Goal: Task Accomplishment & Management: Manage account settings

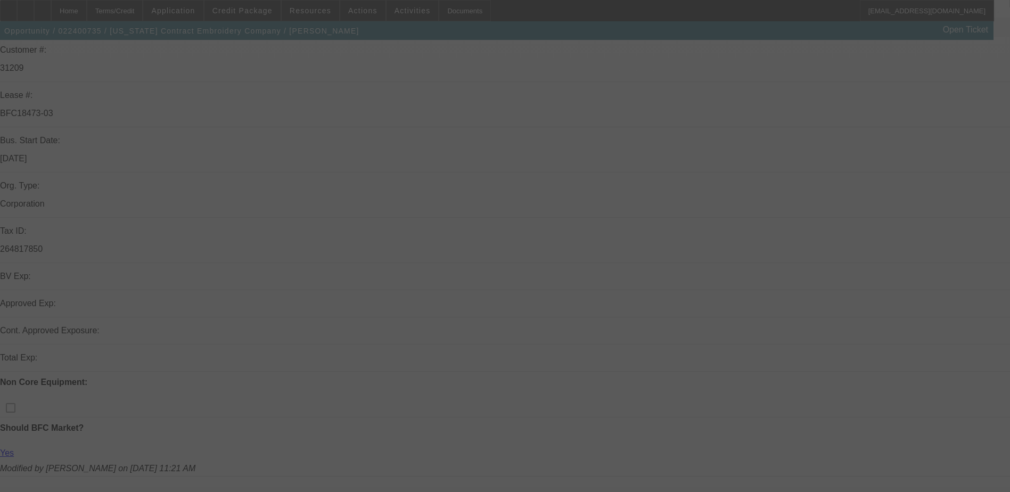
scroll to position [160, 0]
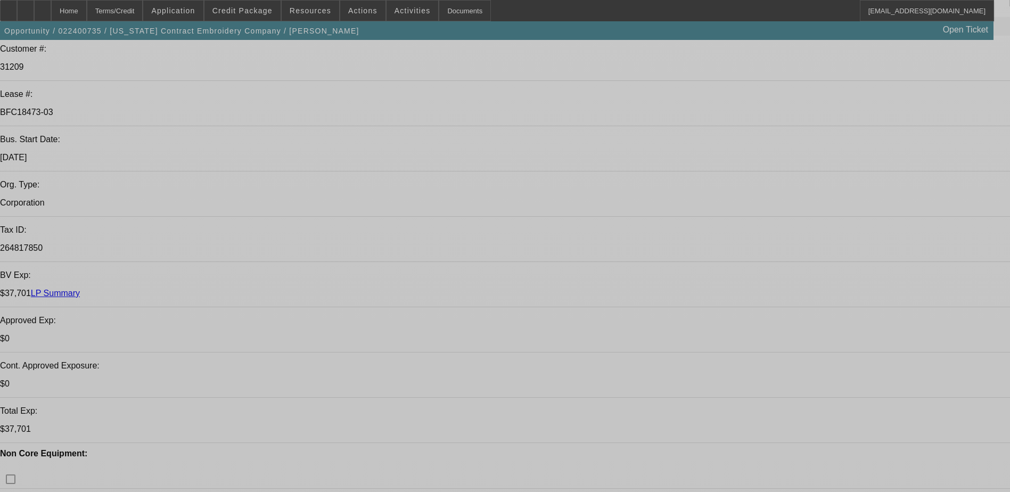
select select "0"
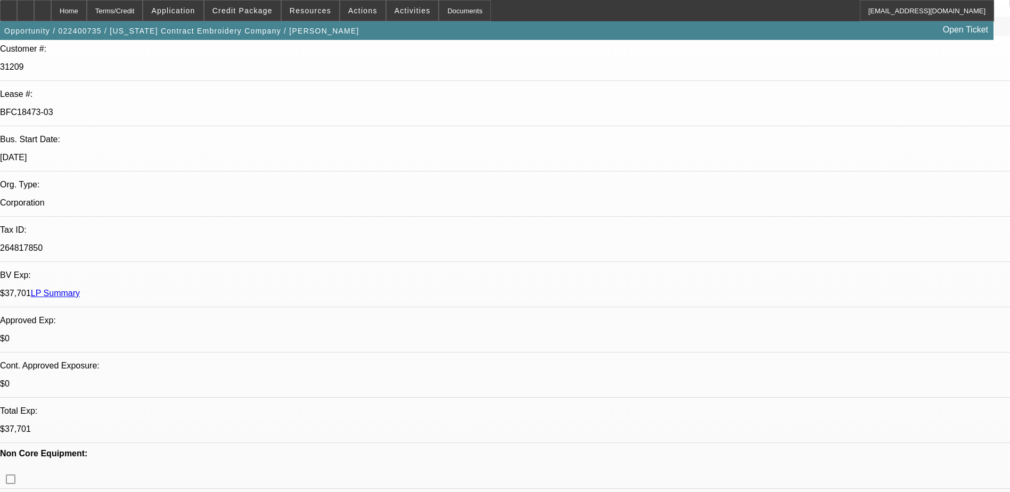
select select "0"
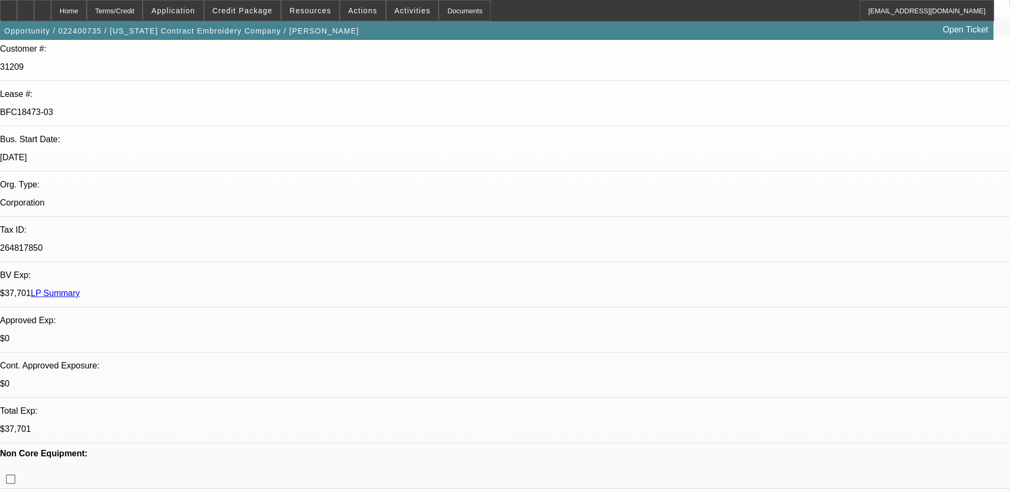
select select "0"
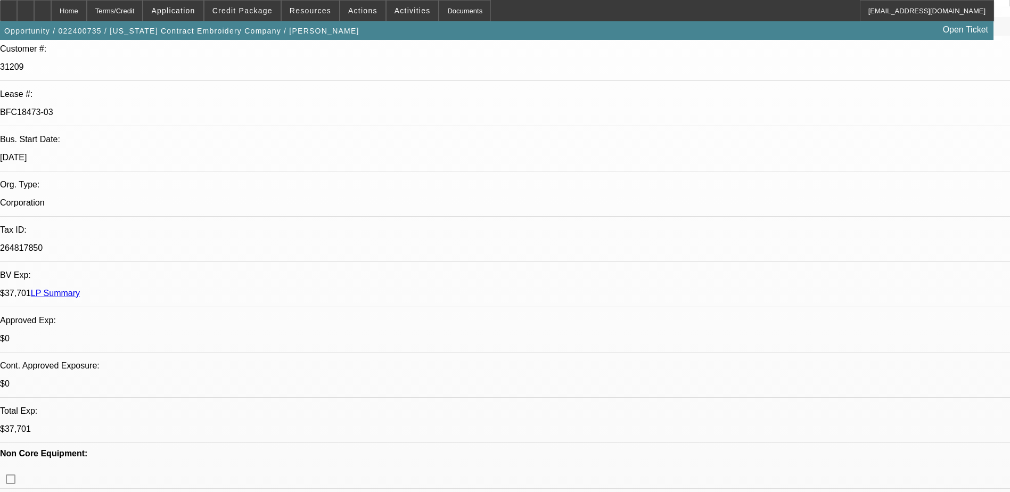
select select "0"
select select "1"
select select "6"
select select "1"
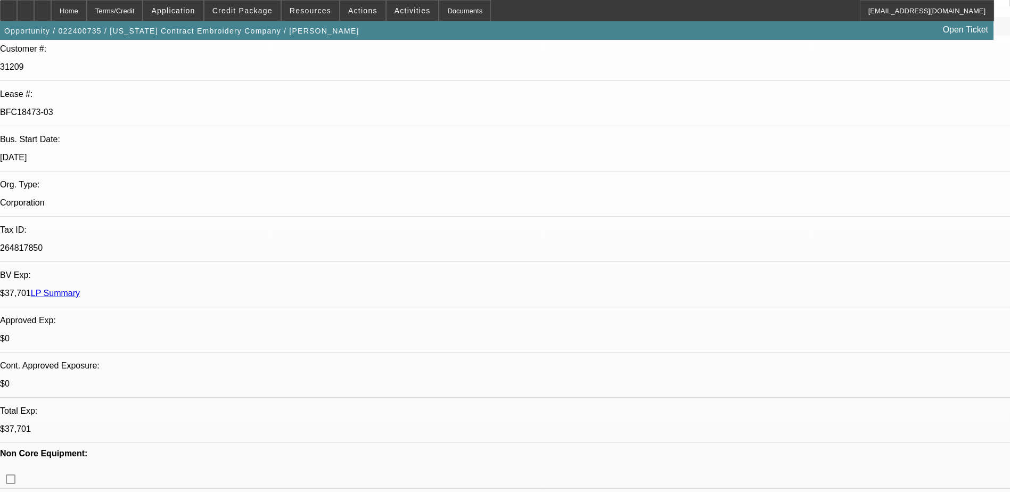
select select "1"
select select "6"
select select "1"
select select "6"
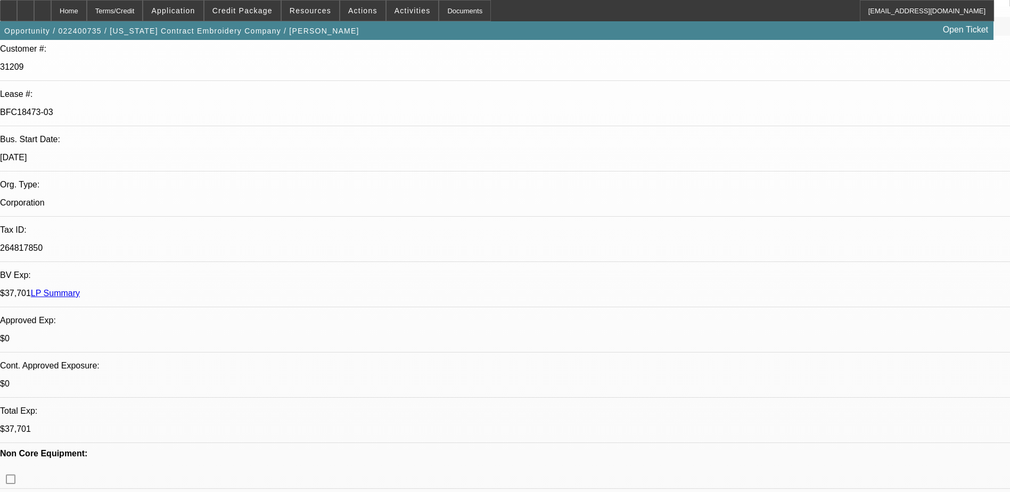
select select "1"
select select "6"
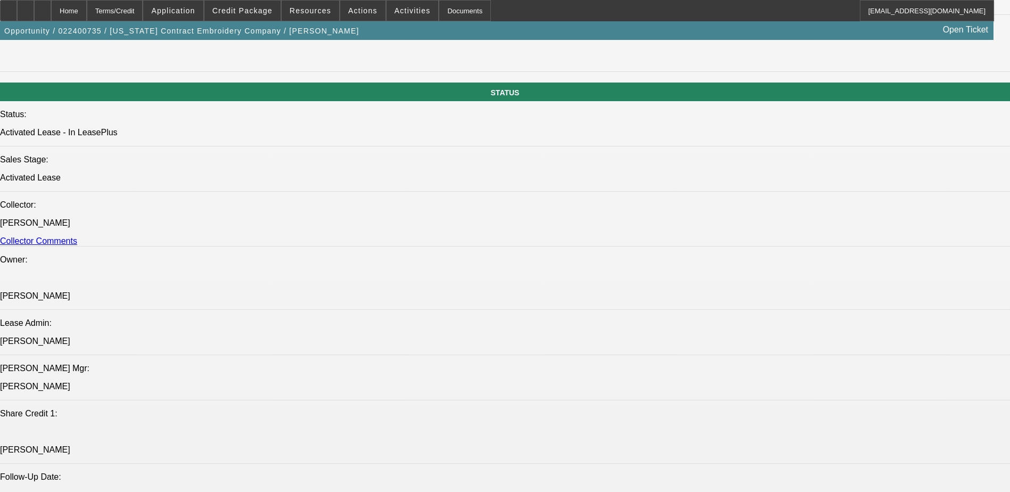
scroll to position [1171, 0]
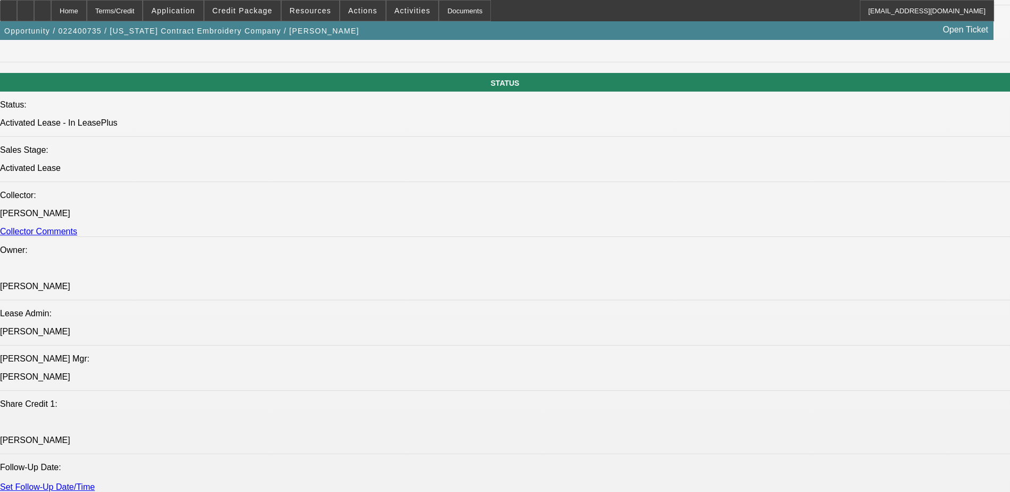
drag, startPoint x: 177, startPoint y: 251, endPoint x: 51, endPoint y: 247, distance: 126.3
drag, startPoint x: 51, startPoint y: 247, endPoint x: 64, endPoint y: 248, distance: 13.4
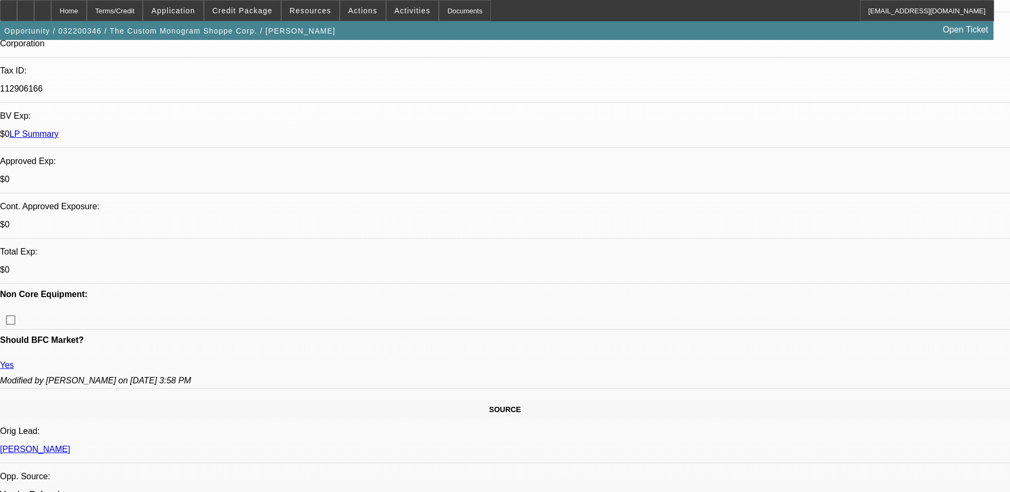
select select "0"
select select "2"
select select "0"
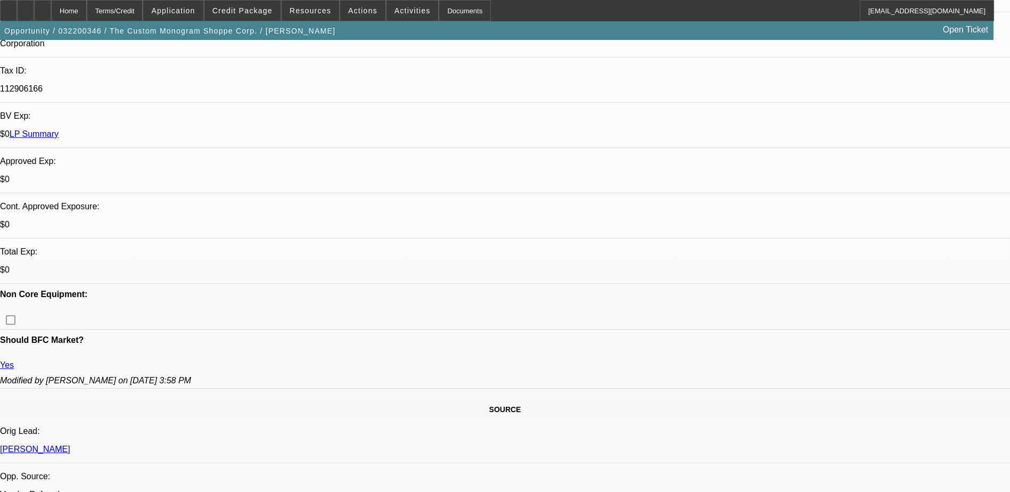
select select "0"
select select "2"
select select "0"
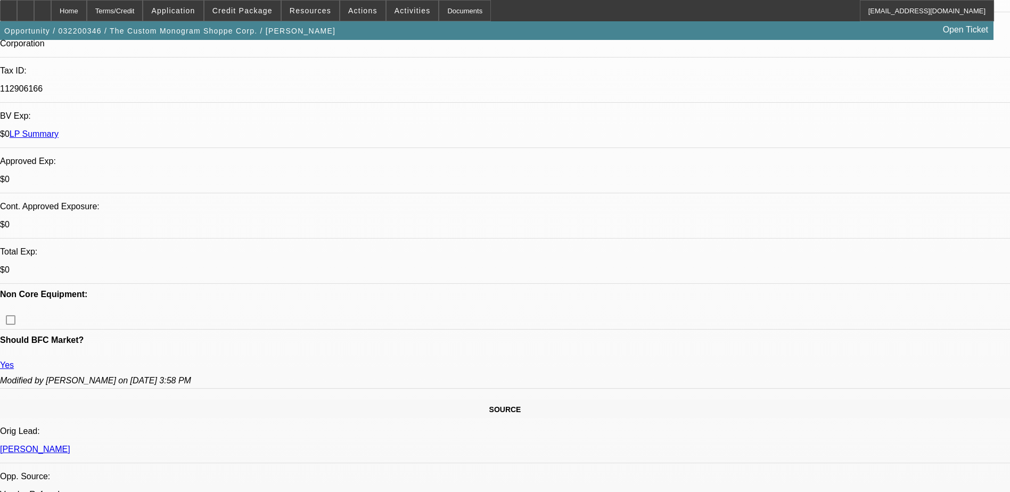
select select "2"
select select "0.1"
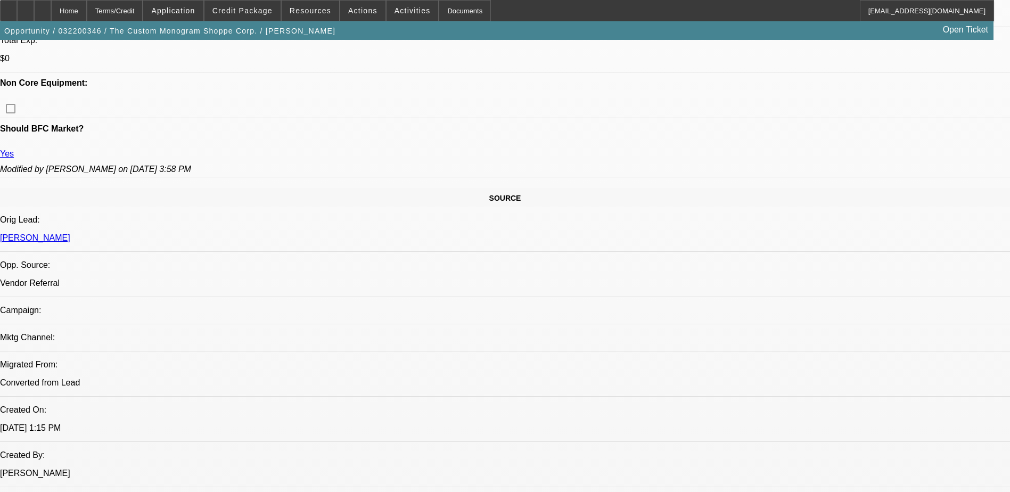
select select "2"
select select "1"
select select "2"
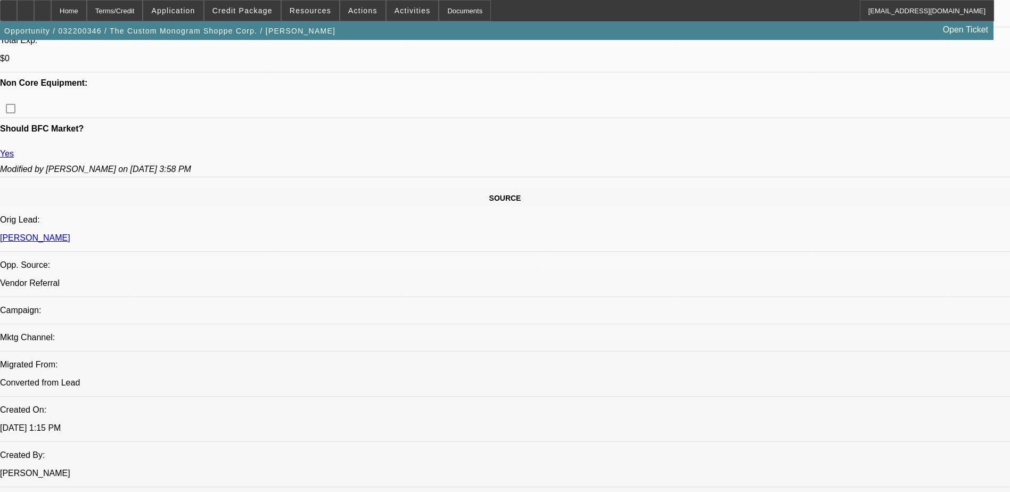
select select "2"
select select "4"
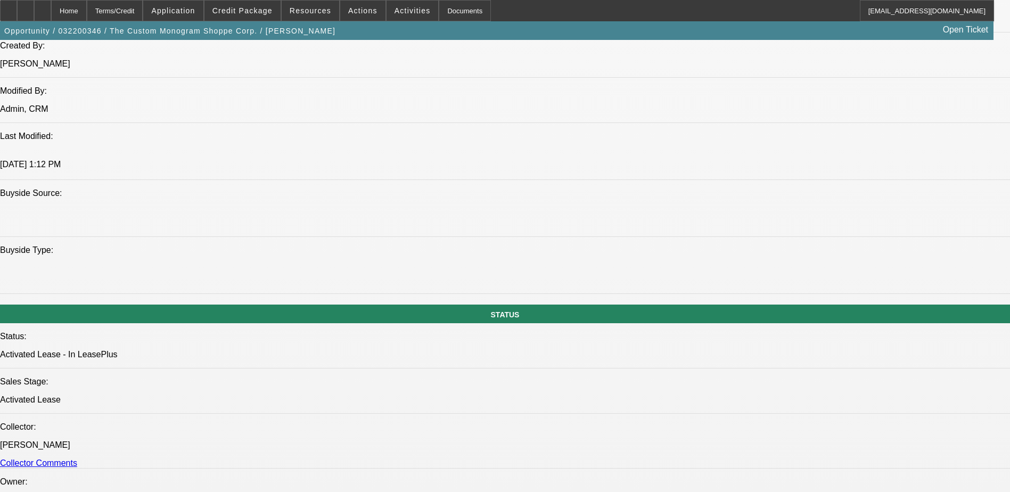
scroll to position [958, 0]
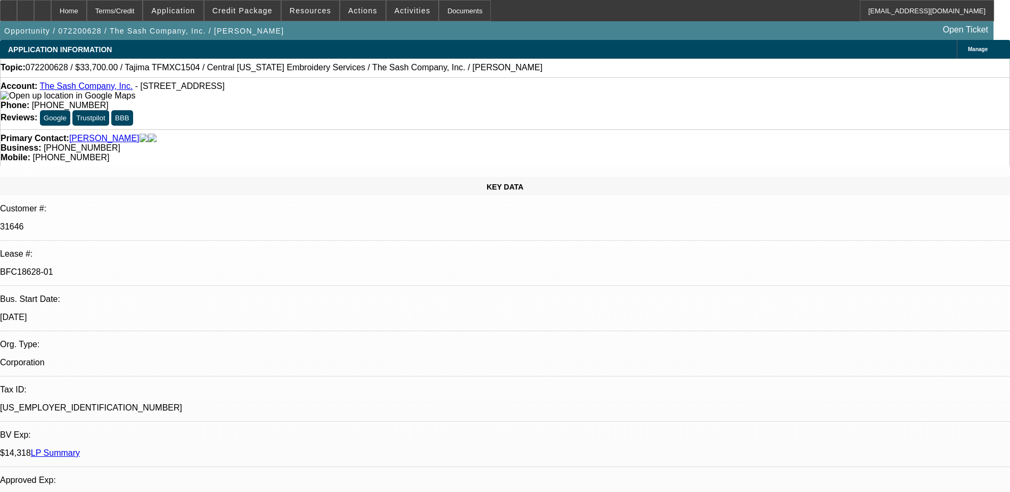
select select "0"
select select "2"
select select "0.1"
select select "0"
select select "2"
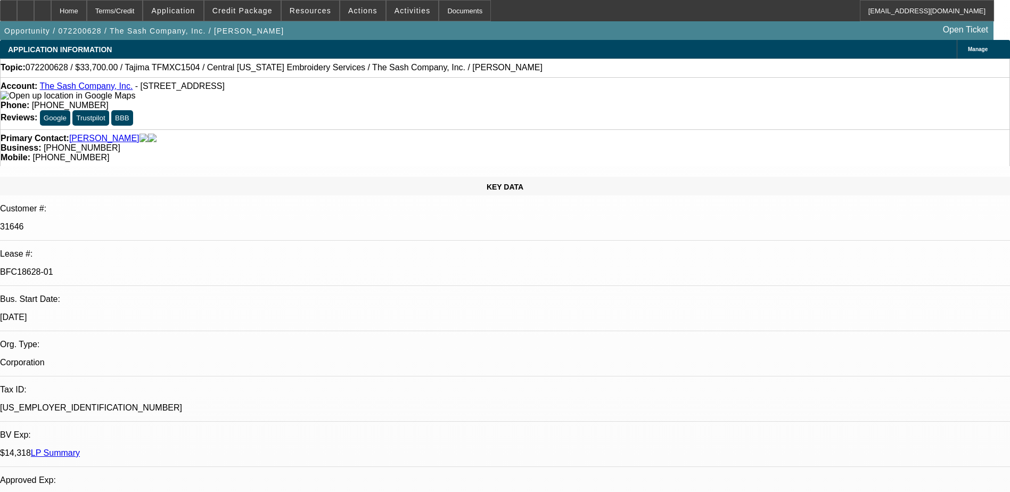
select select "0.1"
select select "0"
select select "2"
select select "0.1"
select select "0"
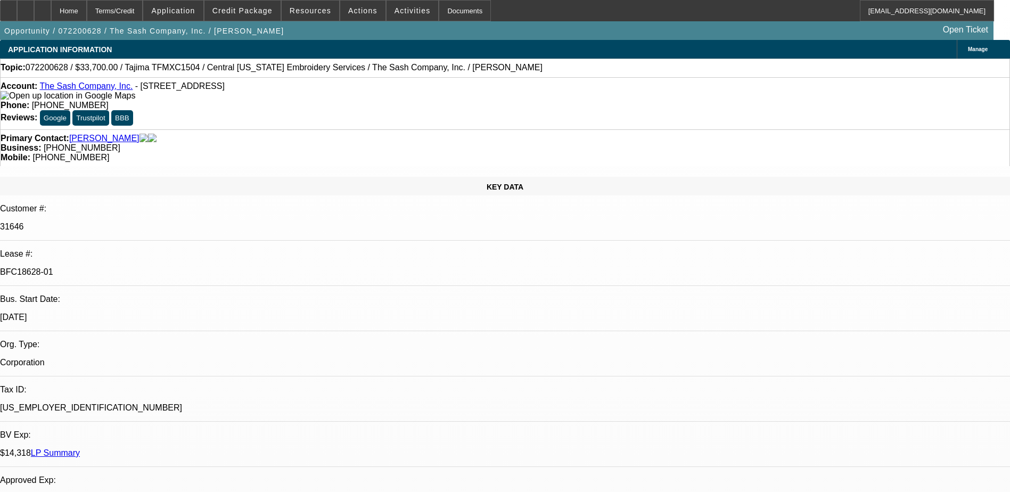
select select "2"
select select "0.1"
select select "1"
select select "2"
select select "4"
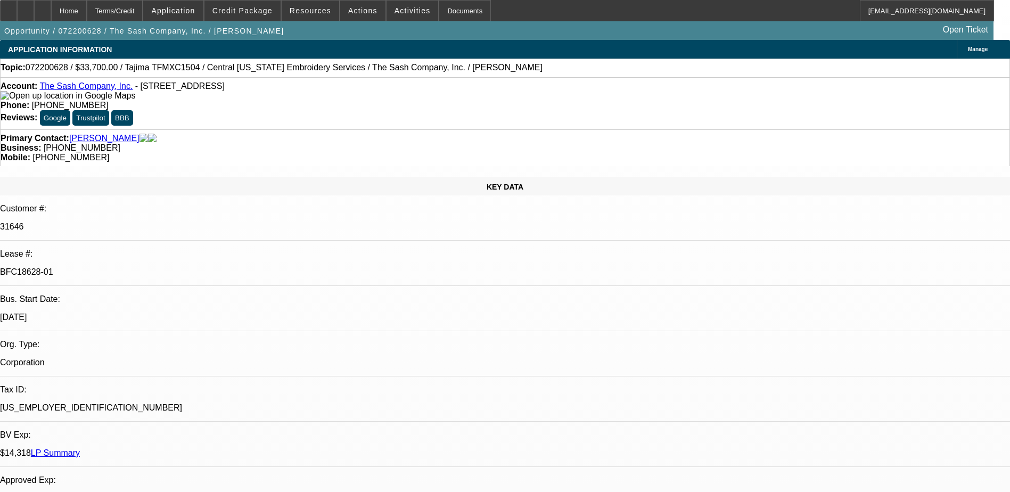
select select "1"
select select "2"
select select "4"
select select "1"
select select "2"
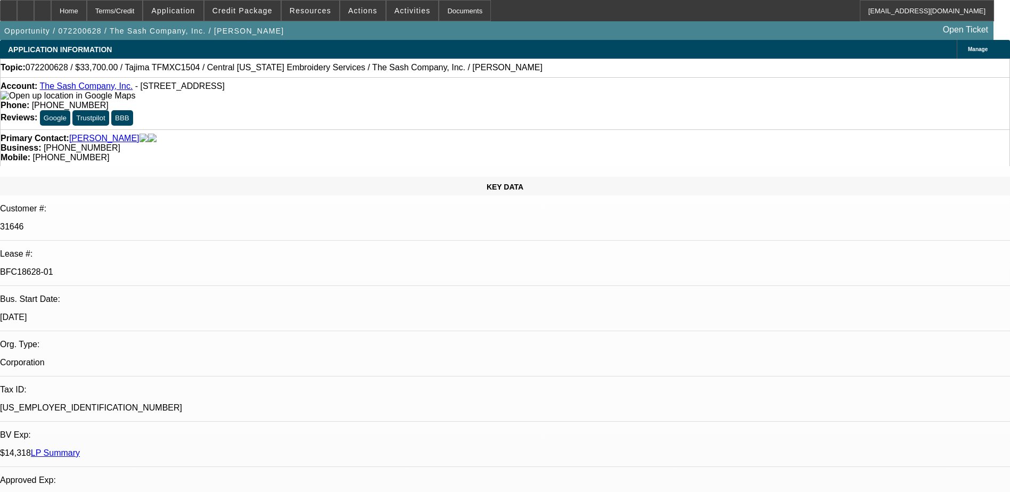
select select "4"
select select "1"
select select "2"
select select "4"
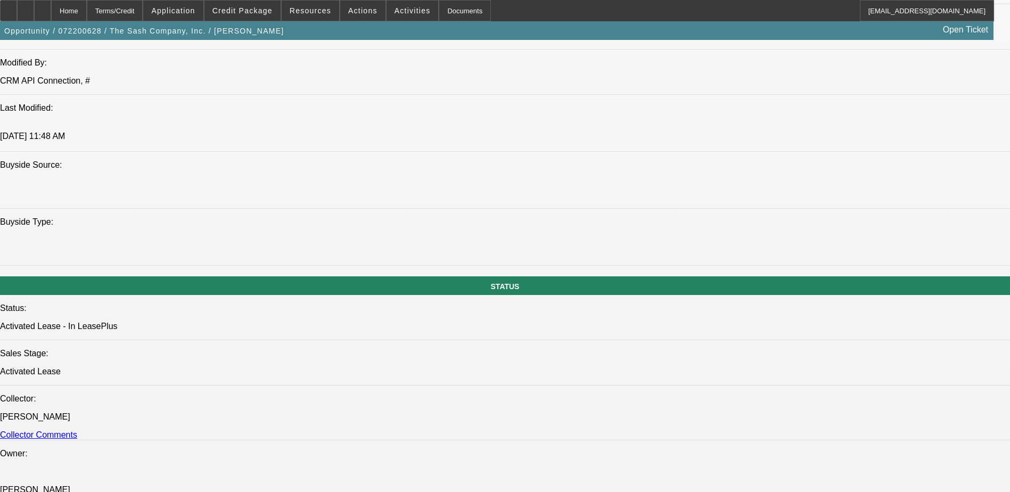
scroll to position [958, 0]
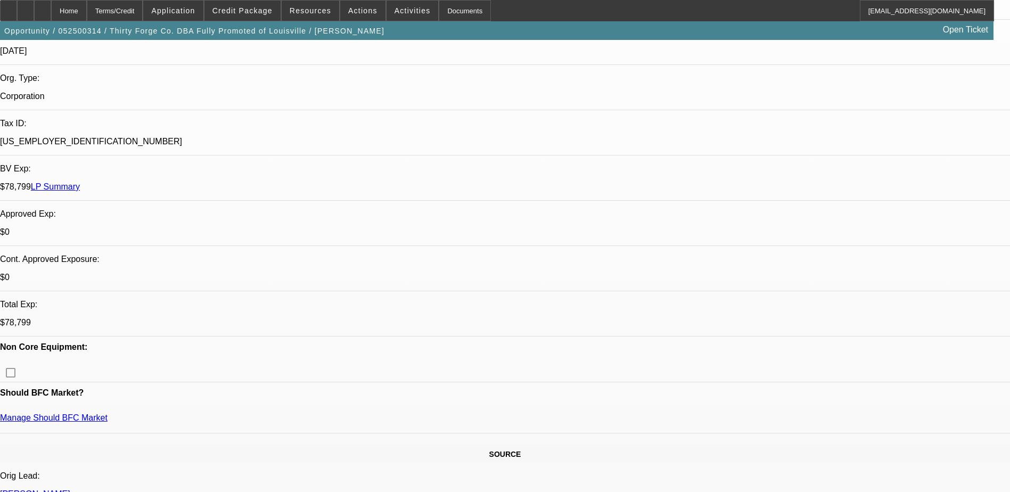
select select "0"
select select "2"
select select "0"
select select "2"
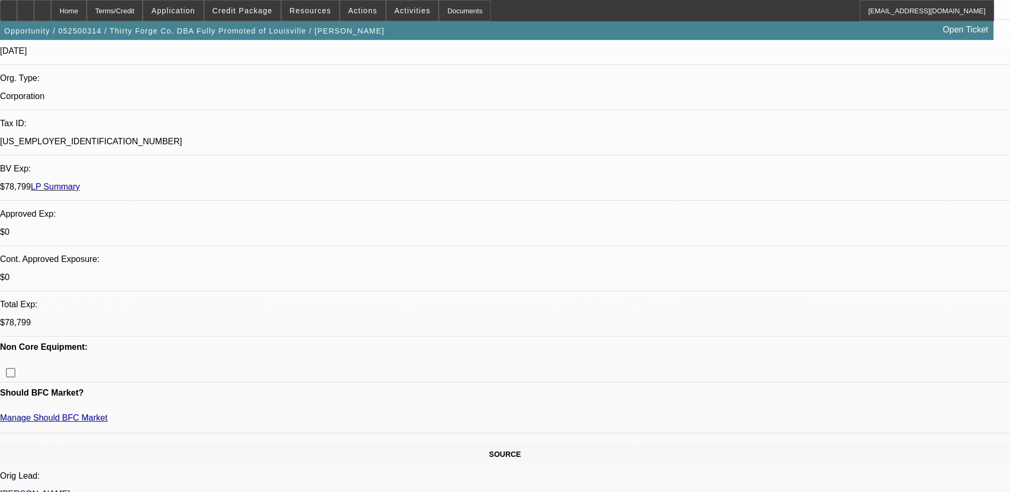
select select "0"
select select "2"
select select "0"
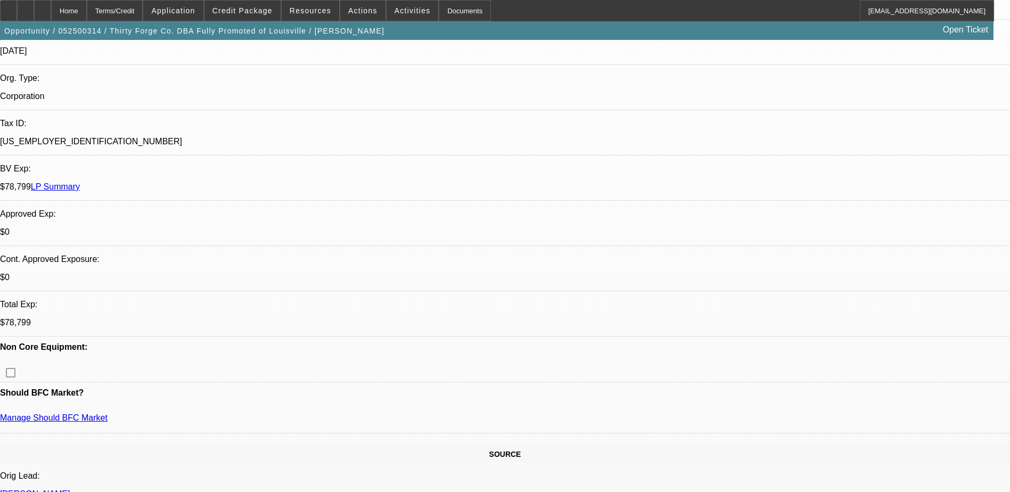
select select "2"
select select "0"
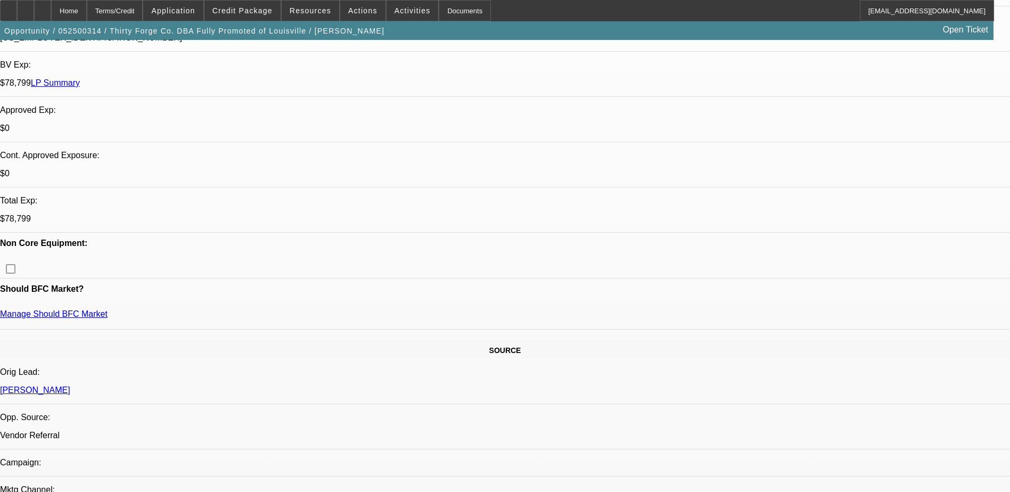
select select "1"
select select "2"
select select "6"
select select "1"
select select "2"
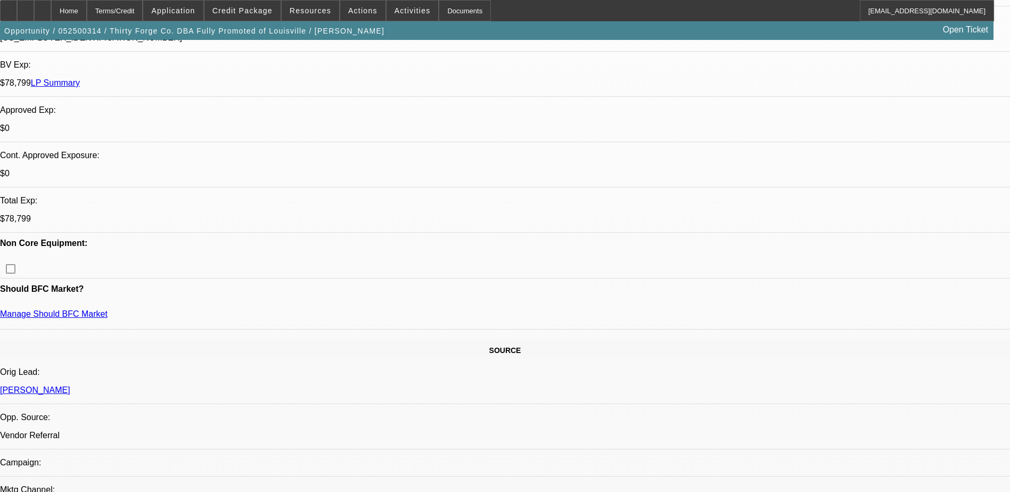
select select "6"
select select "1"
select select "2"
select select "6"
select select "1"
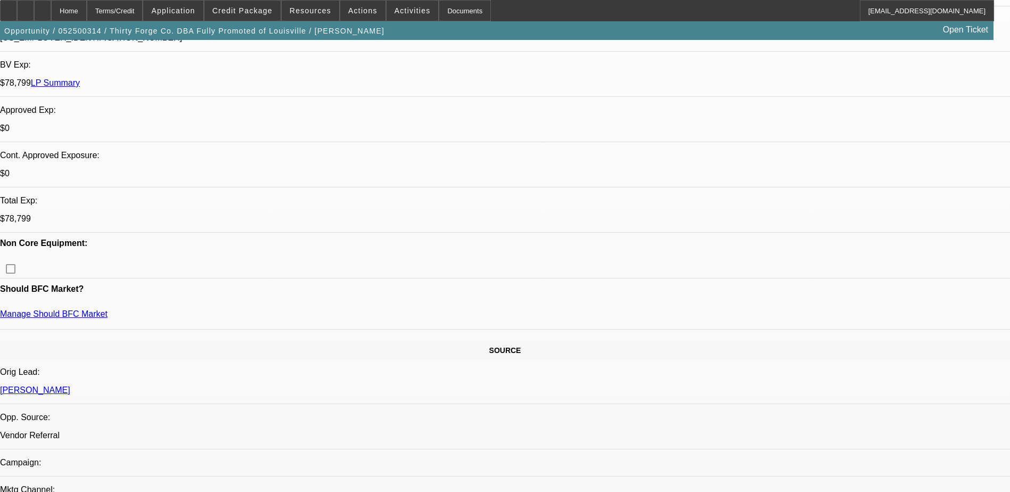
select select "2"
select select "6"
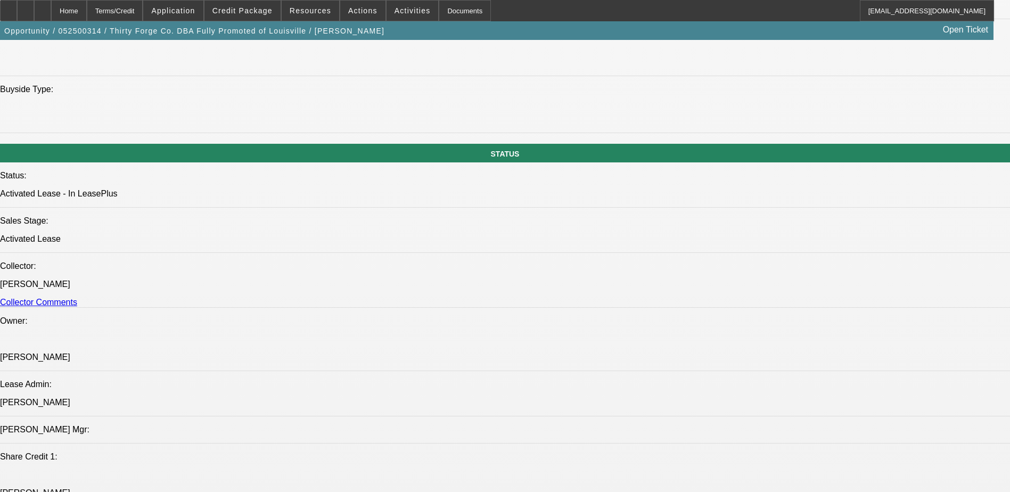
scroll to position [1118, 0]
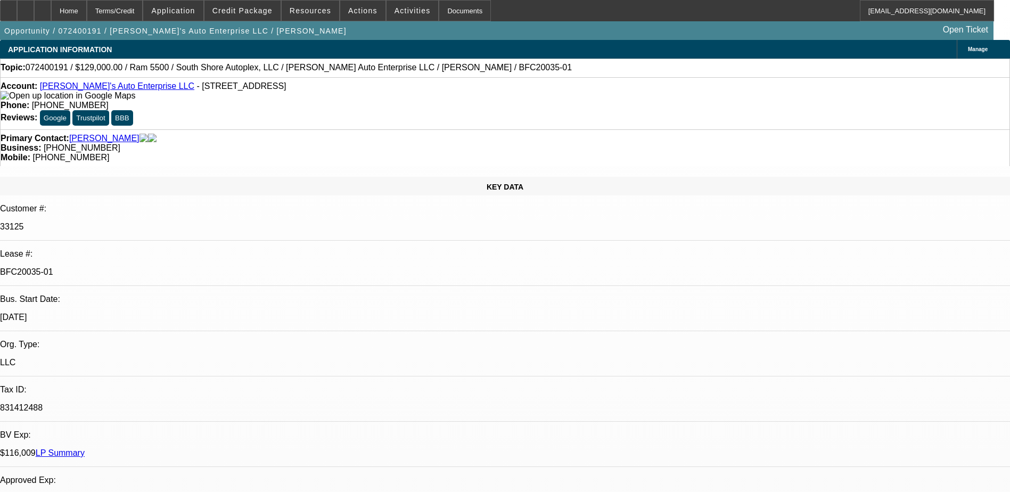
select select "0"
select select "2"
select select "0.1"
select select "0"
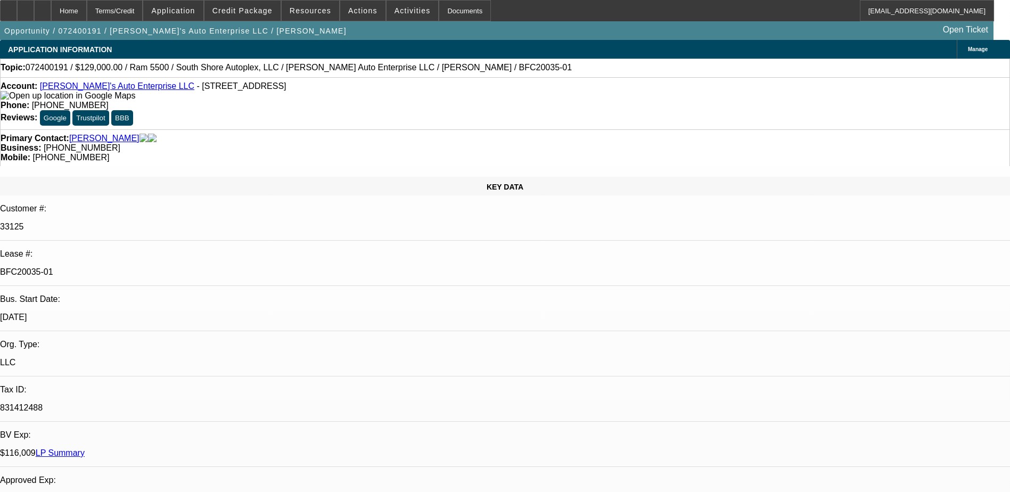
select select "0.1"
select select "0"
select select "0.1"
select select "0"
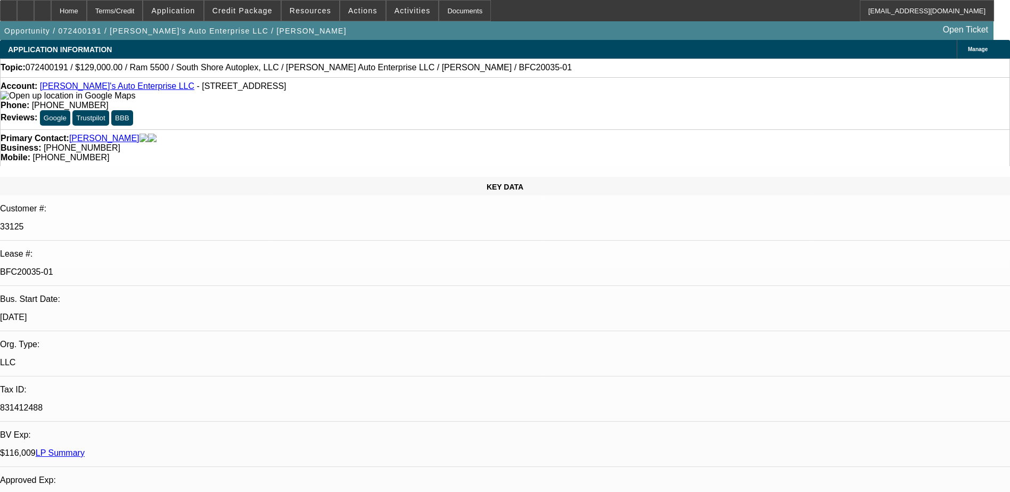
select select "0"
select select "0.1"
select select "1"
select select "2"
select select "4"
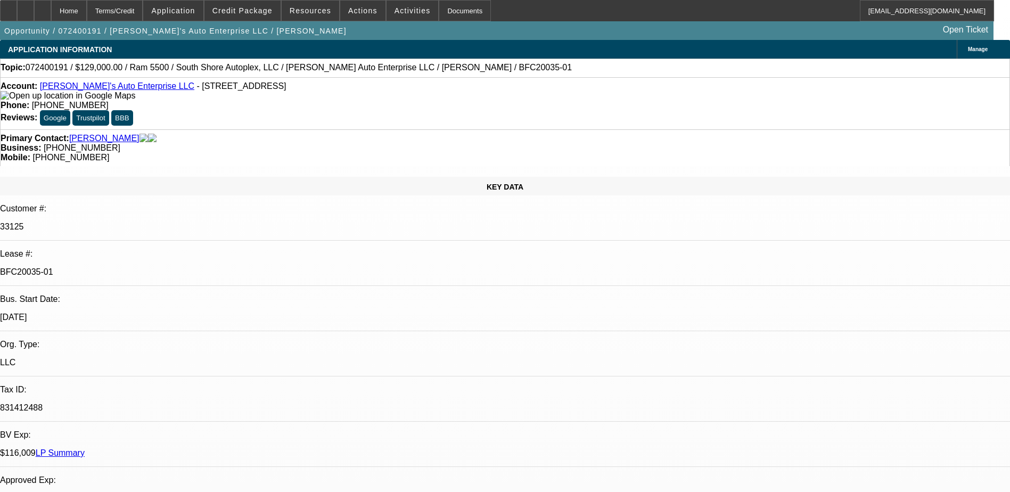
select select "1"
select select "3"
select select "4"
select select "1"
select select "3"
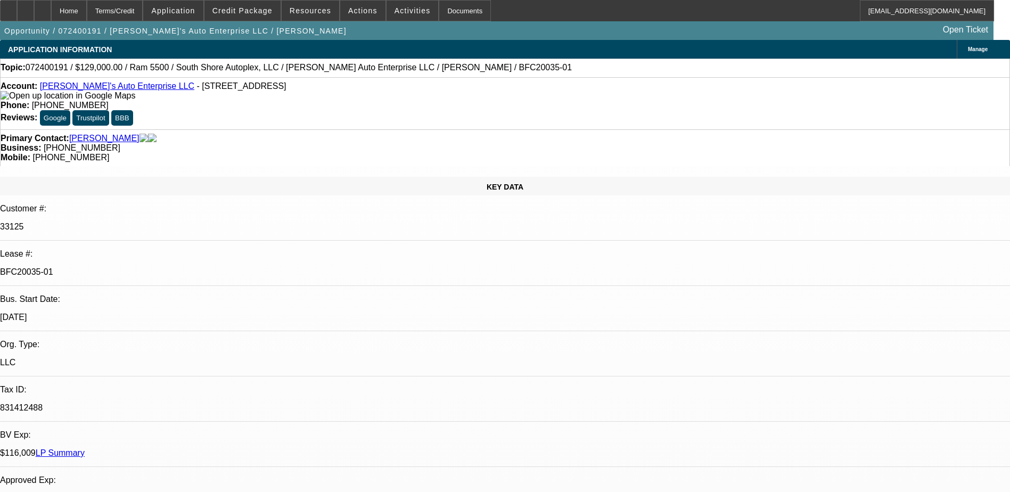
select select "4"
select select "1"
select select "3"
select select "4"
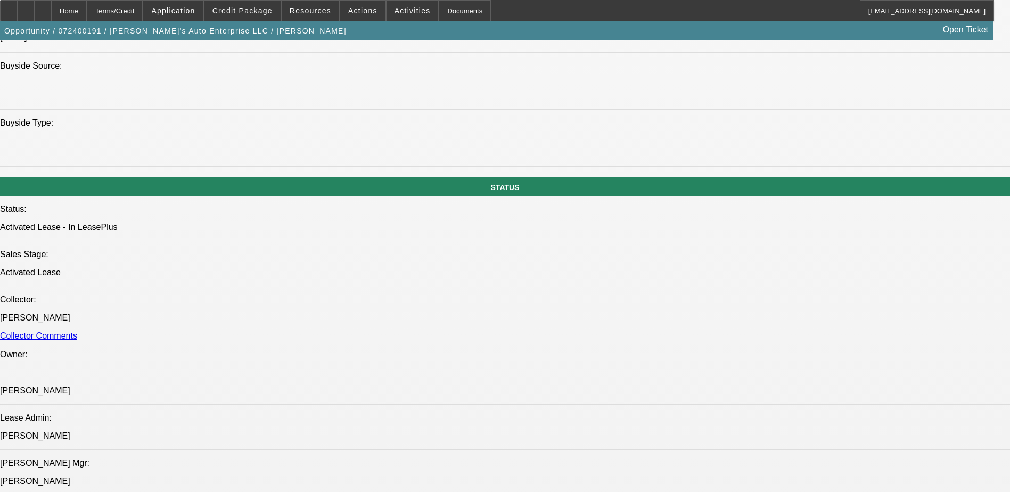
scroll to position [1065, 0]
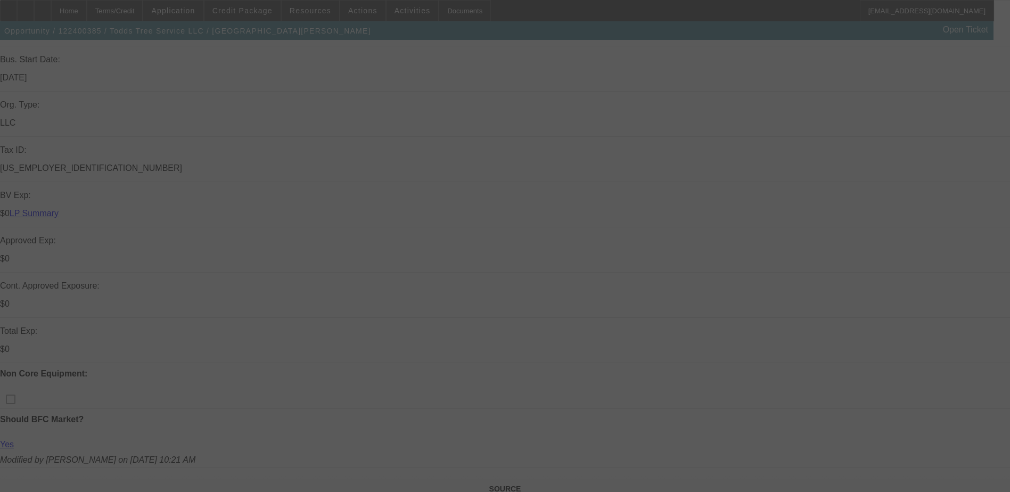
scroll to position [266, 0]
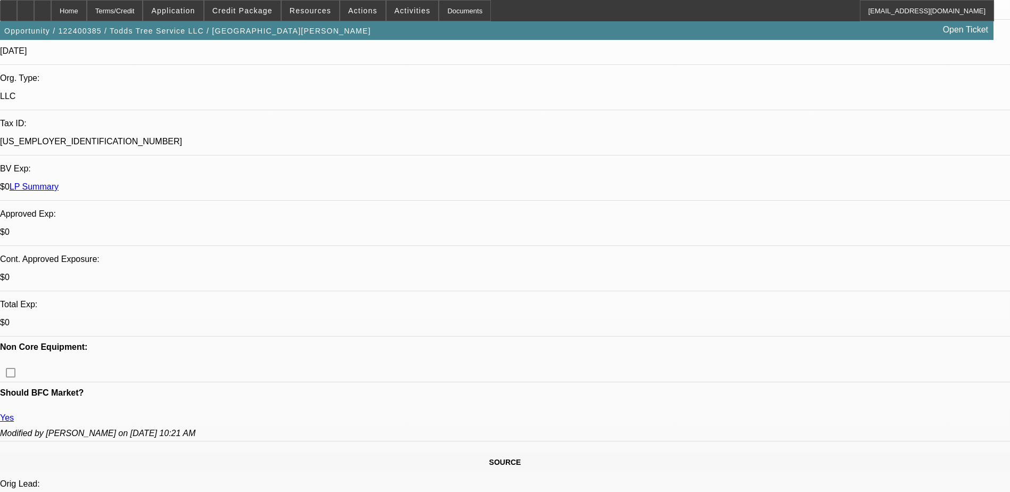
select select "0"
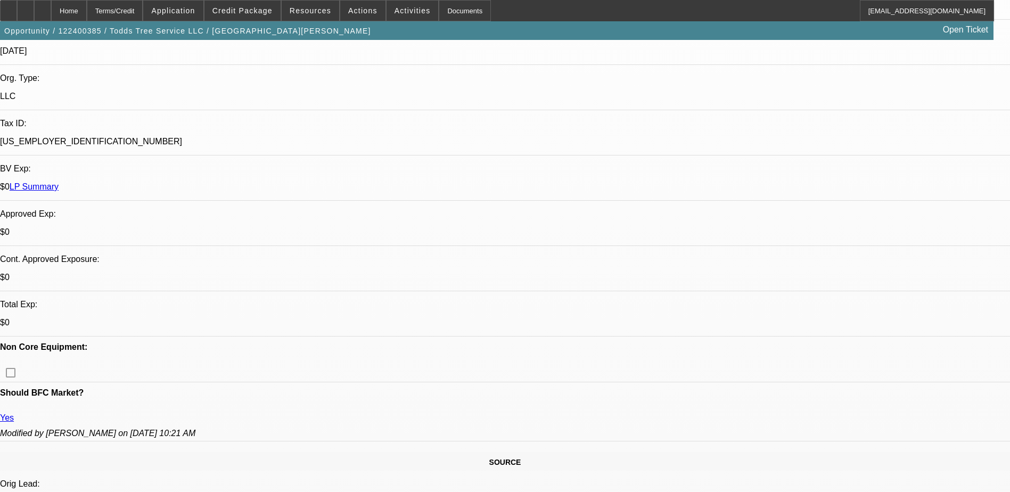
select select "0"
select select "0.1"
select select "0"
select select "0.1"
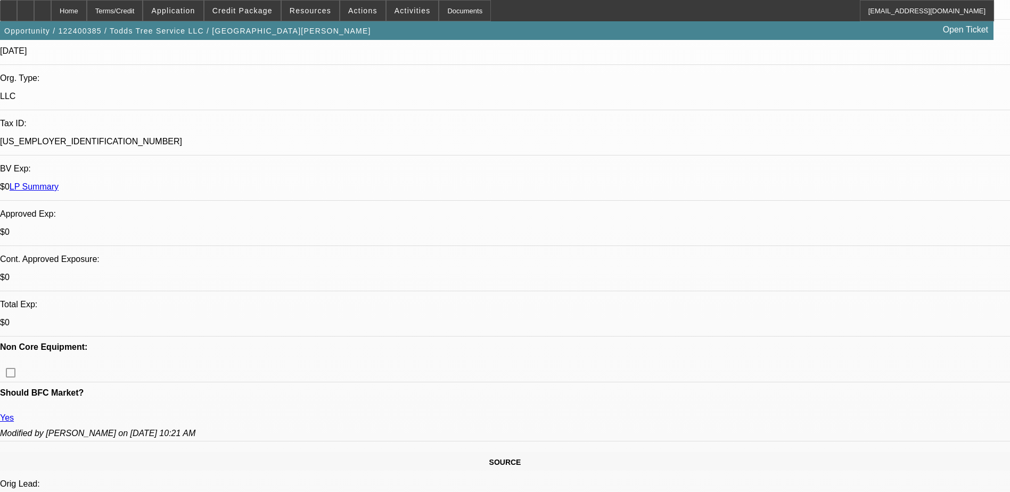
select select "0"
select select "1"
select select "3"
select select "6"
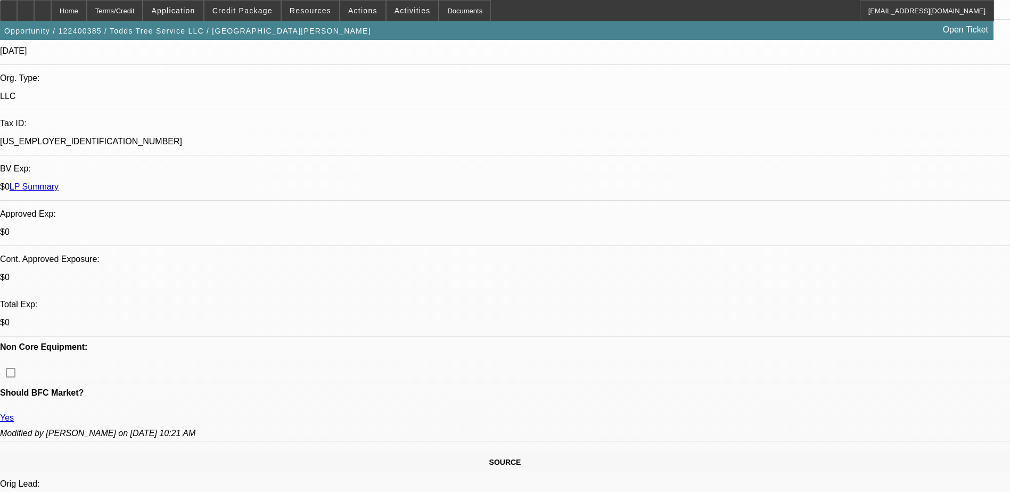
select select "1"
select select "3"
select select "6"
select select "1"
select select "3"
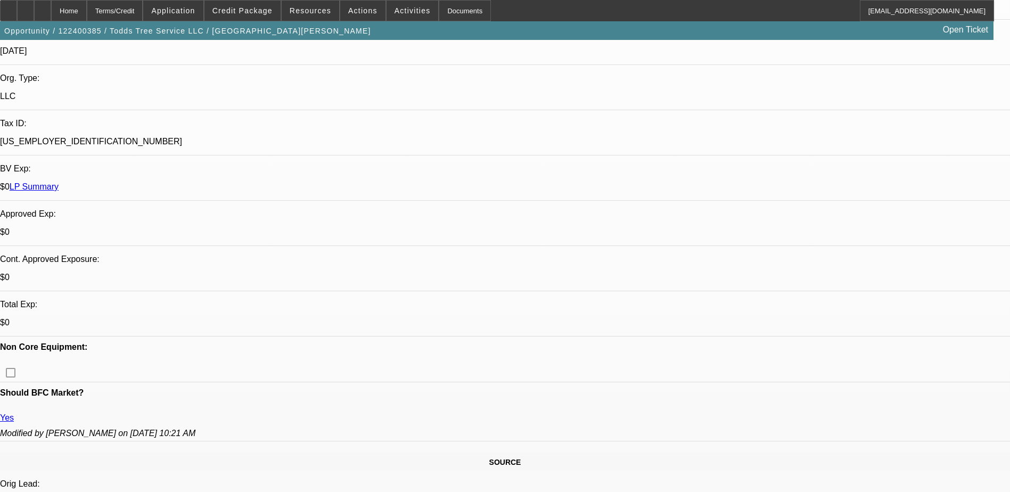
select select "6"
select select "1"
select select "3"
select select "6"
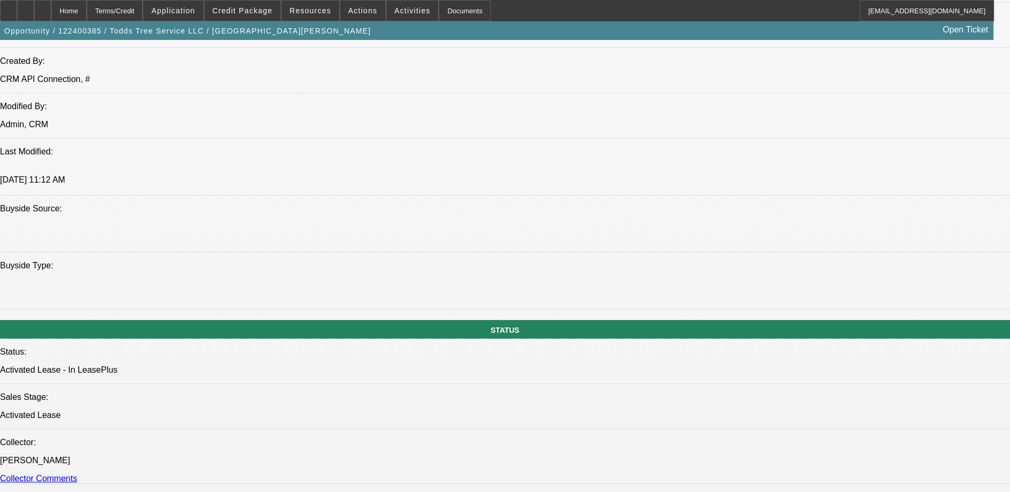
scroll to position [958, 0]
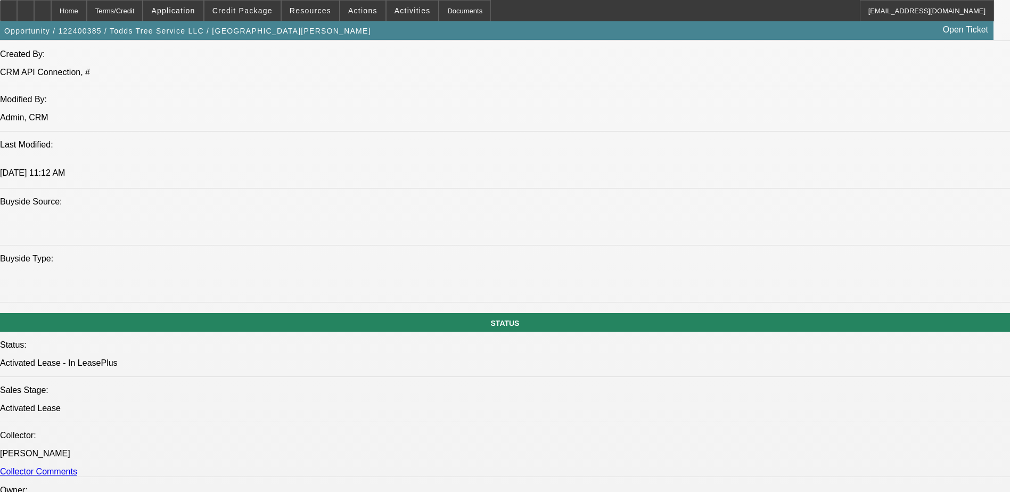
drag, startPoint x: 197, startPoint y: 363, endPoint x: 54, endPoint y: 363, distance: 142.7
drag, startPoint x: 54, startPoint y: 363, endPoint x: 64, endPoint y: 367, distance: 10.5
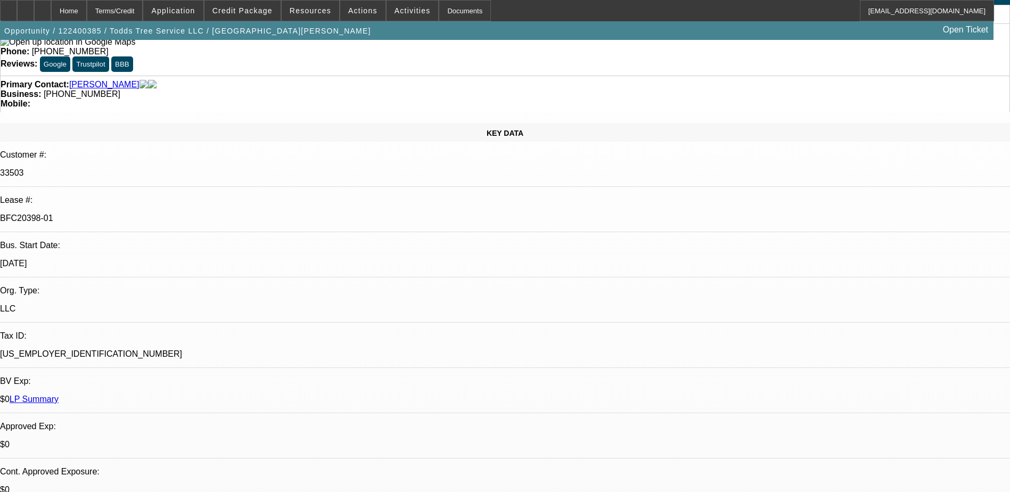
scroll to position [53, 0]
drag, startPoint x: 104, startPoint y: 322, endPoint x: 222, endPoint y: 330, distance: 117.9
drag, startPoint x: 224, startPoint y: 331, endPoint x: 256, endPoint y: 346, distance: 36.0
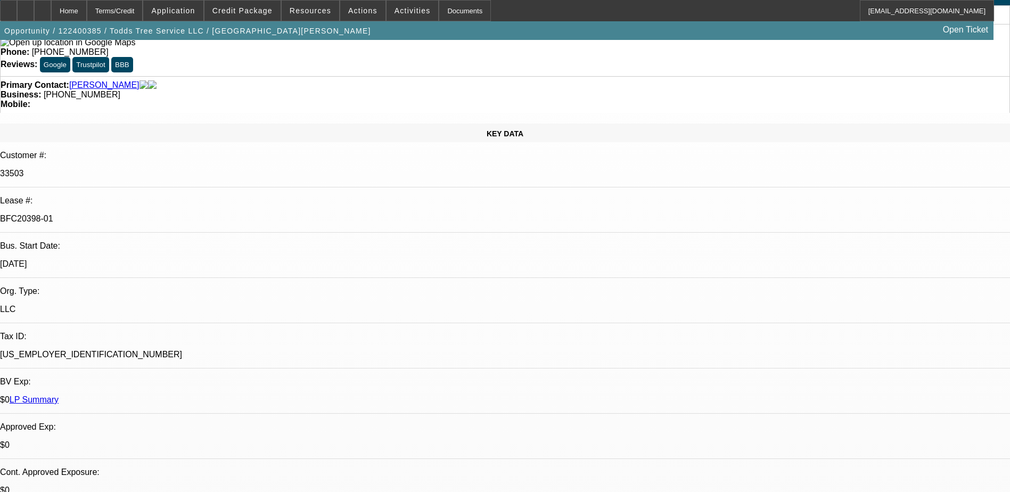
drag, startPoint x: 268, startPoint y: 329, endPoint x: 331, endPoint y: 346, distance: 65.1
drag, startPoint x: 331, startPoint y: 346, endPoint x: 346, endPoint y: 355, distance: 17.4
drag, startPoint x: 356, startPoint y: 355, endPoint x: 337, endPoint y: 353, distance: 19.3
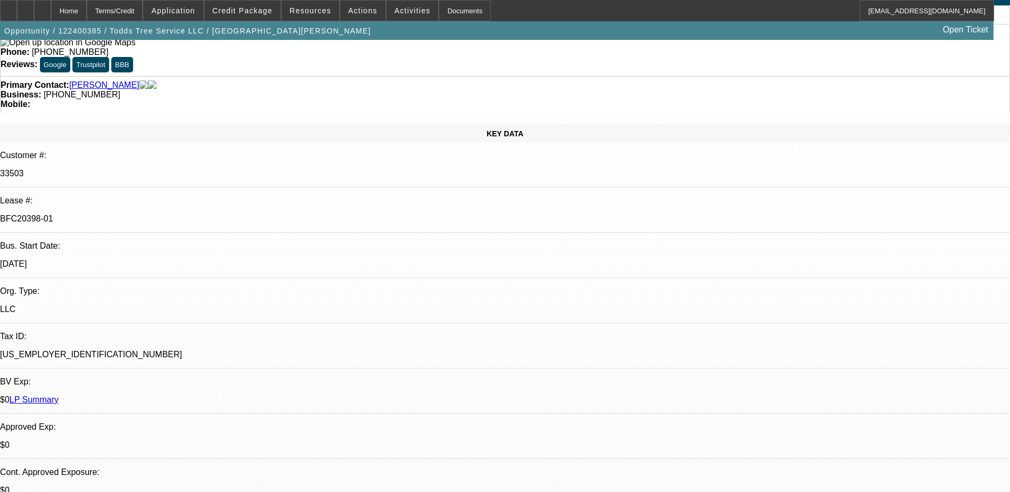
drag, startPoint x: 337, startPoint y: 353, endPoint x: 250, endPoint y: 344, distance: 87.2
drag, startPoint x: 506, startPoint y: 344, endPoint x: 535, endPoint y: 343, distance: 28.8
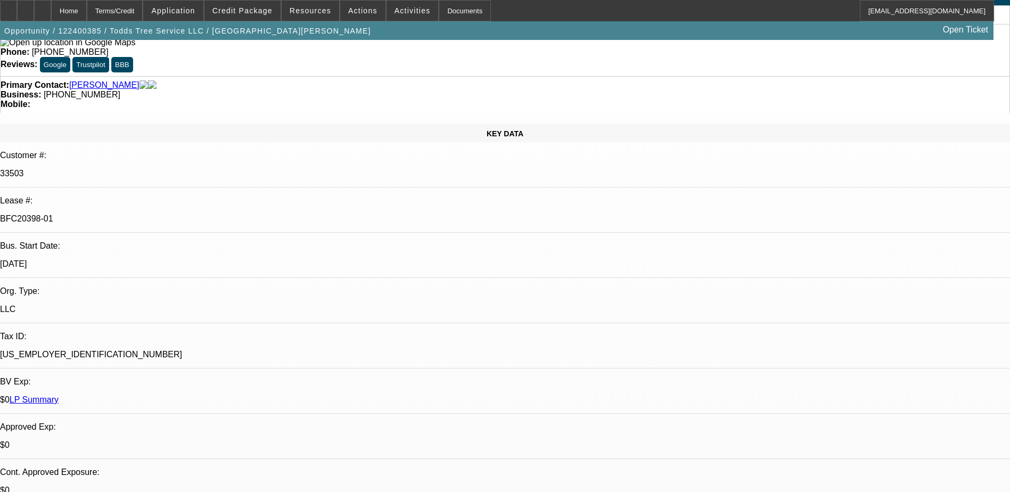
drag, startPoint x: 109, startPoint y: 352, endPoint x: 256, endPoint y: 351, distance: 146.4
drag, startPoint x: 256, startPoint y: 351, endPoint x: 252, endPoint y: 341, distance: 11.3
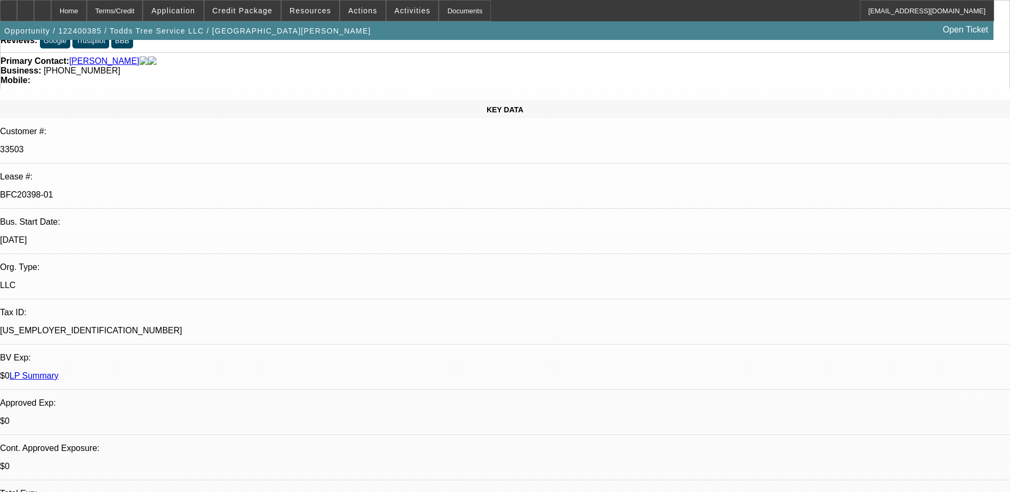
scroll to position [0, 0]
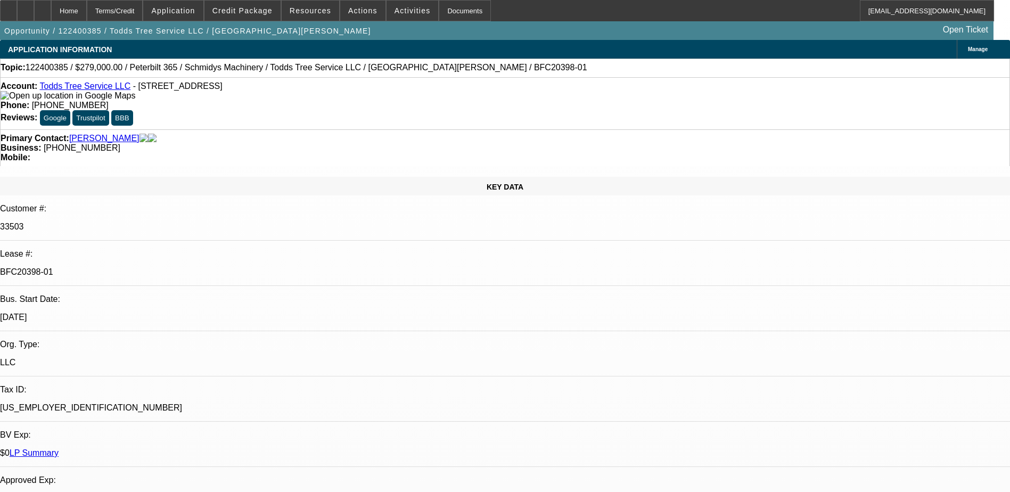
drag, startPoint x: 290, startPoint y: 378, endPoint x: 427, endPoint y: 391, distance: 138.1
drag, startPoint x: 427, startPoint y: 391, endPoint x: 432, endPoint y: 395, distance: 5.8
drag, startPoint x: 357, startPoint y: 385, endPoint x: 368, endPoint y: 387, distance: 11.8
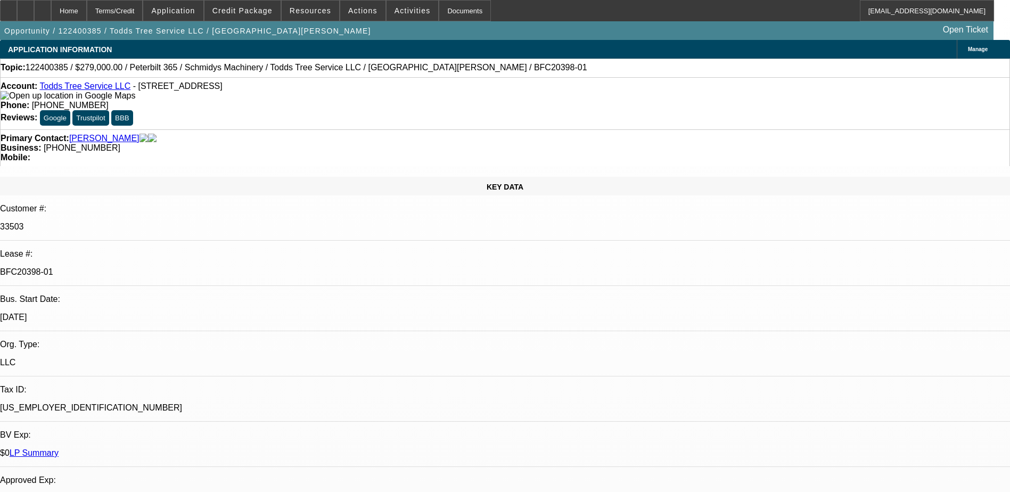
drag, startPoint x: 493, startPoint y: 395, endPoint x: 531, endPoint y: 398, distance: 39.0
drag, startPoint x: 531, startPoint y: 398, endPoint x: 519, endPoint y: 401, distance: 12.5
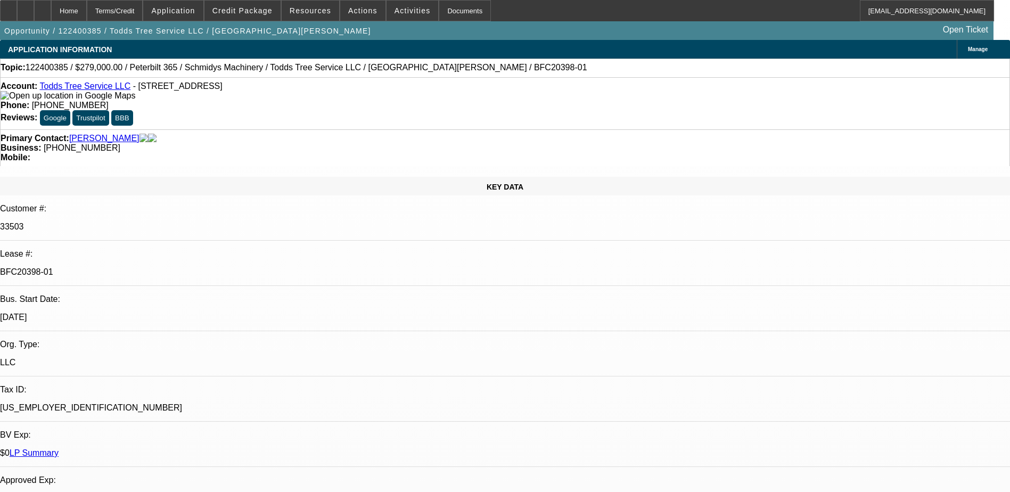
drag, startPoint x: 286, startPoint y: 397, endPoint x: 347, endPoint y: 407, distance: 61.0
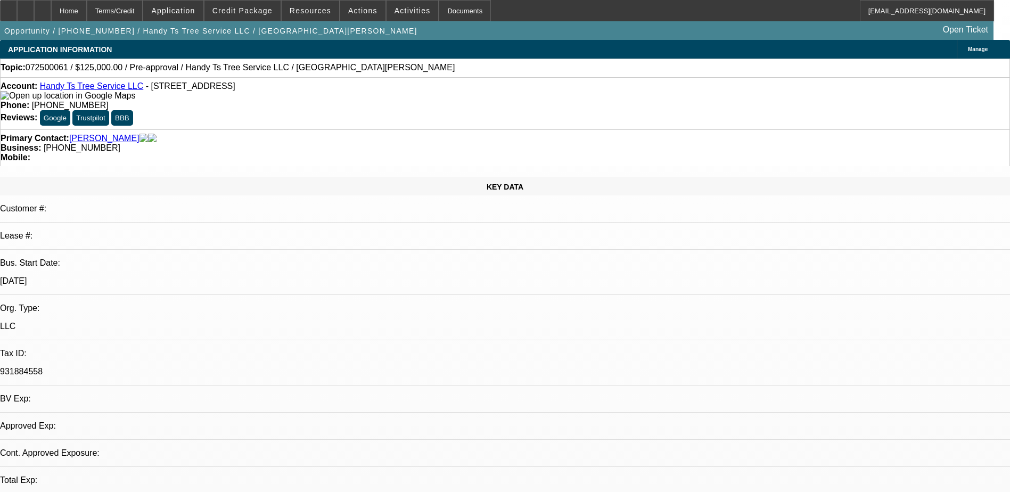
select select "0"
select select "2"
select select "0.1"
select select "4"
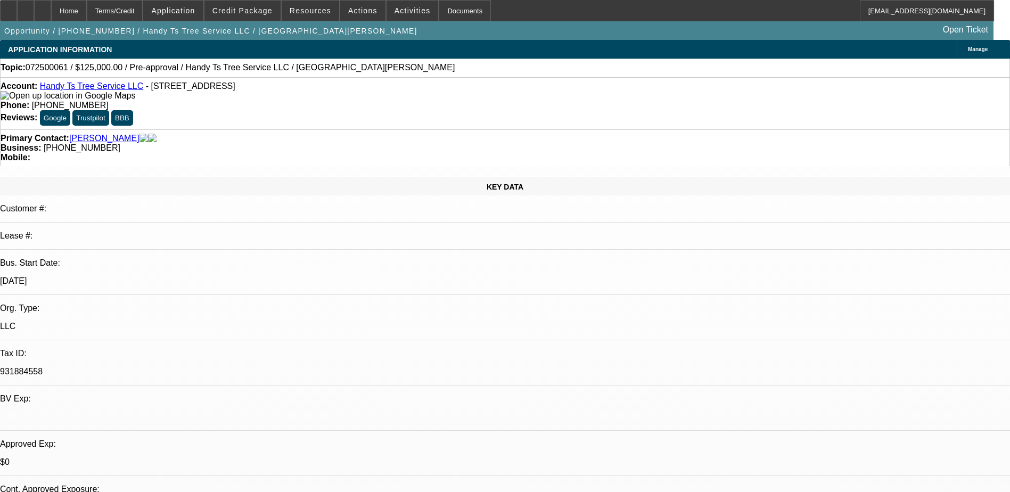
select select "0"
select select "2"
select select "0.1"
select select "1"
select select "2"
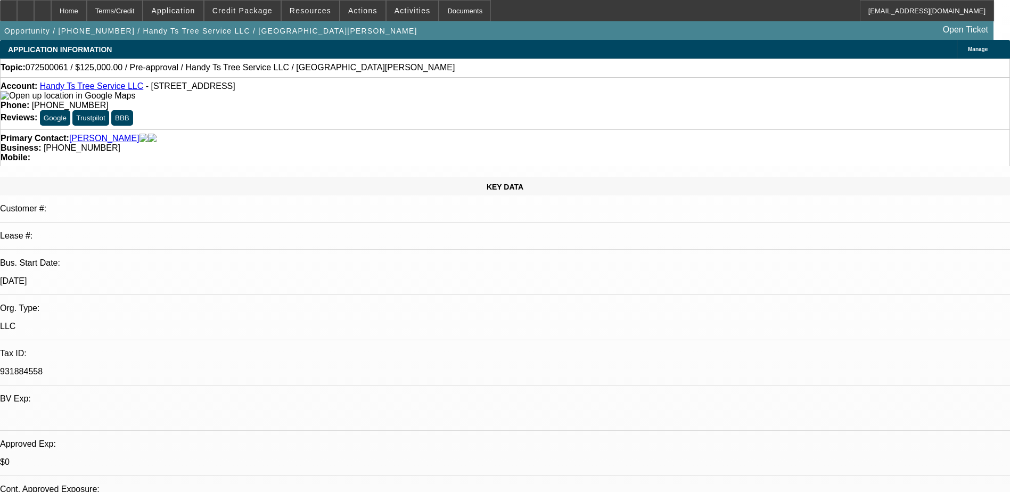
select select "4"
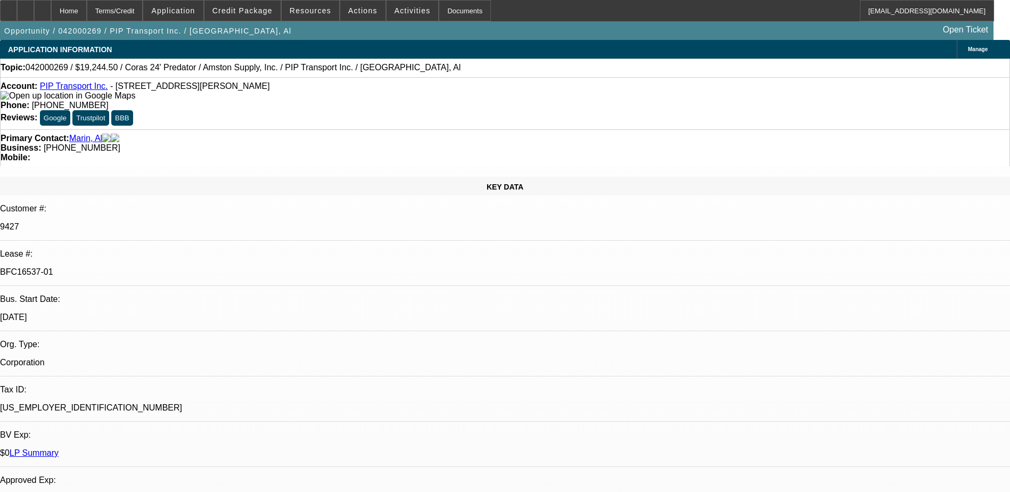
select select "0"
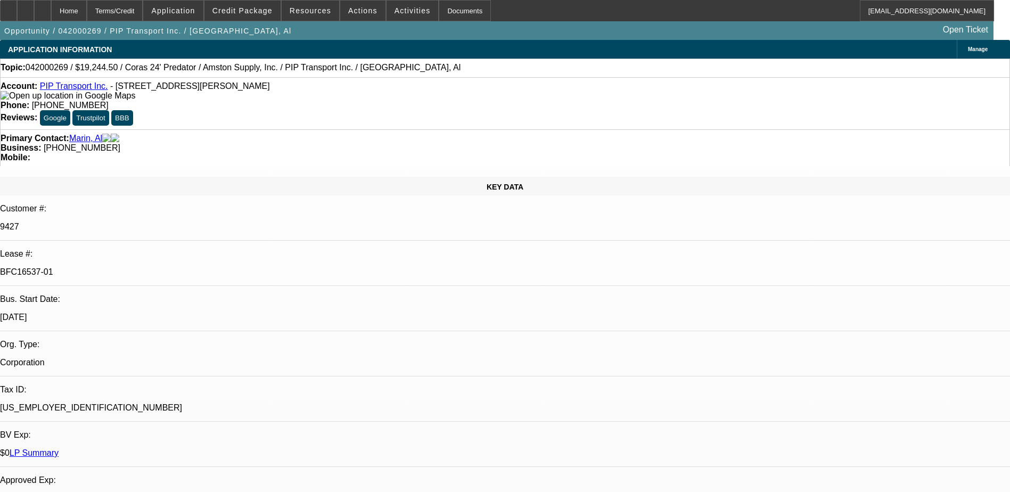
select select "0"
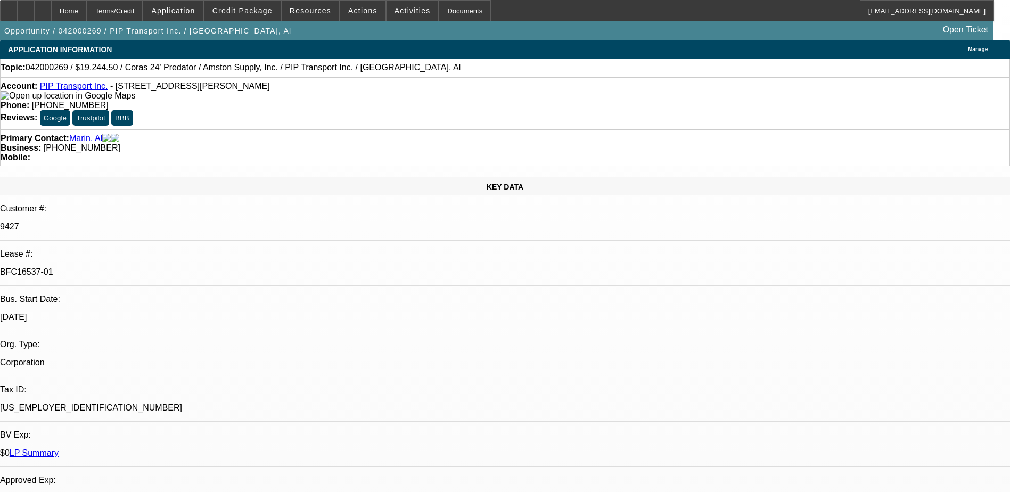
select select "0"
select select "1"
select select "6"
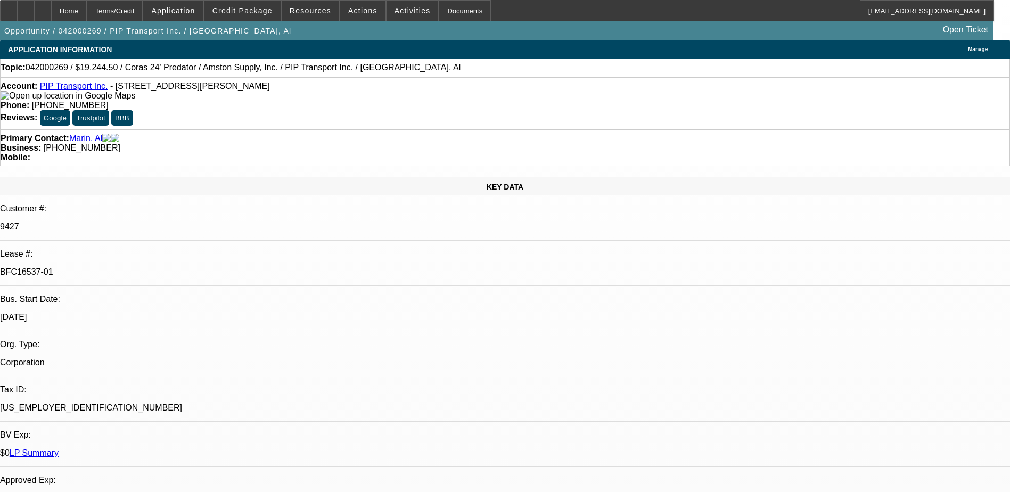
select select "1"
select select "6"
select select "1"
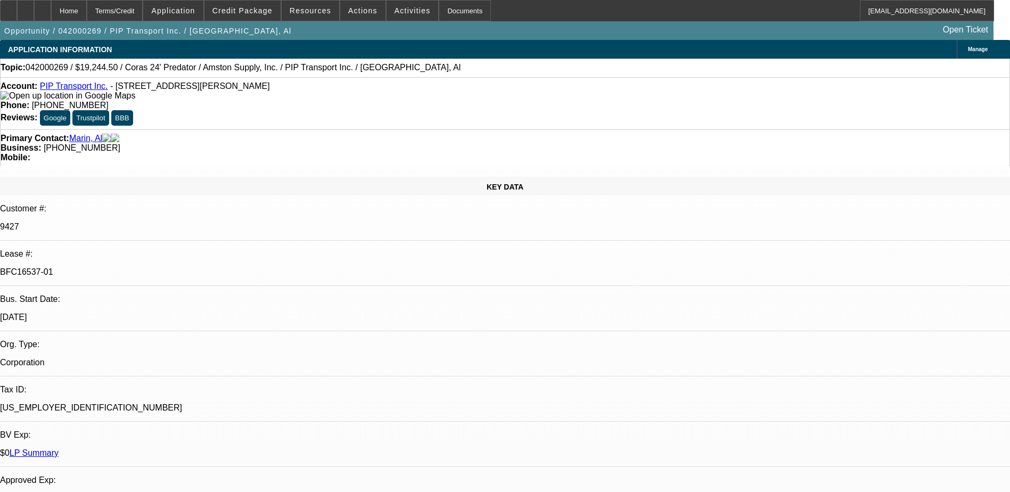
select select "6"
select select "1"
select select "6"
